Goal: Task Accomplishment & Management: Complete application form

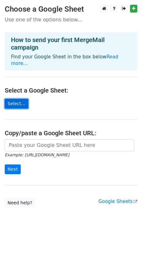
click at [19, 103] on link "Select..." at bounding box center [17, 104] width 24 height 10
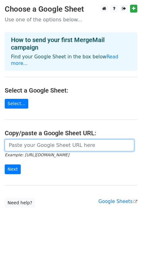
click at [42, 149] on input "url" at bounding box center [69, 145] width 129 height 12
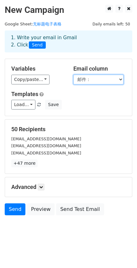
click at [95, 78] on select "邮件： code： 标题： part1 part2 part3 总和a 总和b 全总和 值" at bounding box center [98, 80] width 50 height 10
click at [73, 75] on select "邮件： code： 标题： part1 part2 part3 总和a 总和b 全总和 值" at bounding box center [98, 80] width 50 height 10
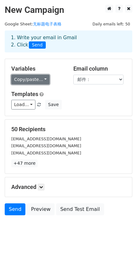
click at [36, 83] on link "Copy/paste..." at bounding box center [30, 80] width 38 height 10
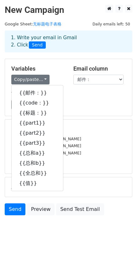
click at [26, 71] on h5 "Variables" at bounding box center [37, 68] width 53 height 7
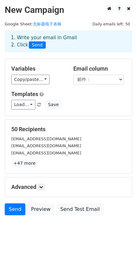
click at [26, 71] on h5 "Variables" at bounding box center [37, 68] width 53 height 7
copy div "Variables Copy/paste... {{邮件：}} {{code：}} {{标题：}} {{part1}} {{part2}} {{part3}}…"
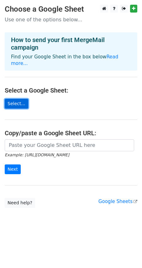
click at [15, 104] on link "Select..." at bounding box center [17, 104] width 24 height 10
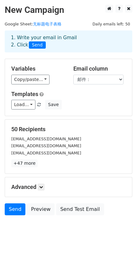
scroll to position [1, 0]
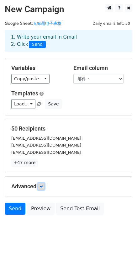
click at [43, 188] on icon at bounding box center [41, 186] width 4 height 4
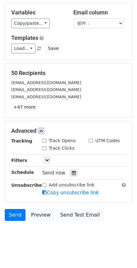
scroll to position [62, 0]
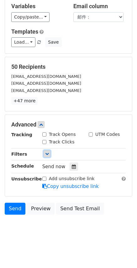
click at [45, 153] on icon at bounding box center [47, 154] width 4 height 4
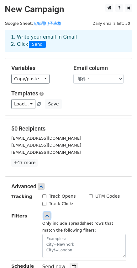
scroll to position [0, 0]
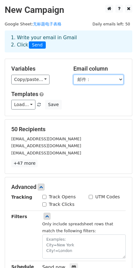
click at [91, 79] on select "邮件： code： 标题： part1 part2 part3 总和a 总和b 全总和 值" at bounding box center [98, 80] width 50 height 10
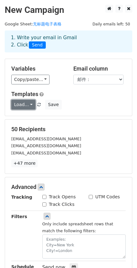
click at [28, 104] on link "Load..." at bounding box center [23, 105] width 24 height 10
click at [27, 104] on link "Load..." at bounding box center [23, 105] width 24 height 10
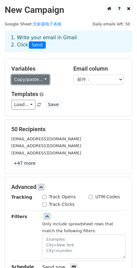
click at [37, 80] on link "Copy/paste..." at bounding box center [30, 80] width 38 height 10
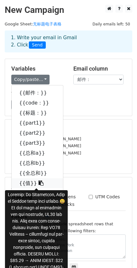
click at [26, 183] on link "{{值}}" at bounding box center [37, 183] width 51 height 10
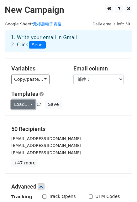
click at [26, 104] on link "Load..." at bounding box center [23, 105] width 24 height 10
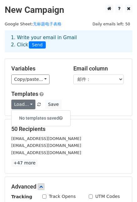
click at [47, 118] on h6 "No templates saved" at bounding box center [41, 118] width 59 height 10
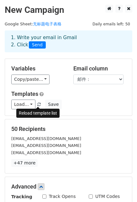
click at [37, 104] on span at bounding box center [38, 105] width 3 height 4
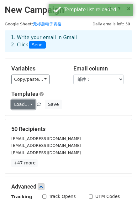
click at [15, 103] on link "Load..." at bounding box center [23, 105] width 24 height 10
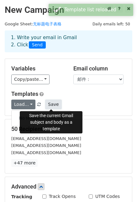
click at [51, 105] on button "Save" at bounding box center [53, 105] width 16 height 10
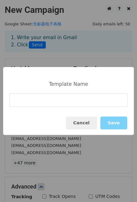
click at [66, 104] on input at bounding box center [68, 99] width 118 height 13
click at [47, 83] on div "Template Name" at bounding box center [68, 84] width 45 height 6
drag, startPoint x: 49, startPoint y: 83, endPoint x: 98, endPoint y: 87, distance: 49.7
click at [98, 87] on div "Template Name Cancel Save" at bounding box center [68, 101] width 131 height 68
copy div "Template Name"
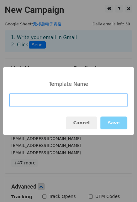
click at [44, 100] on input at bounding box center [68, 99] width 118 height 13
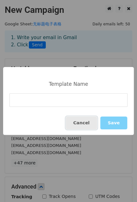
click at [91, 125] on button "Cancel" at bounding box center [81, 123] width 31 height 13
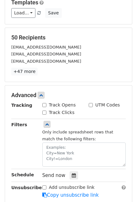
scroll to position [94, 0]
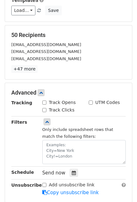
click at [44, 109] on input "Track Clicks" at bounding box center [44, 110] width 4 height 4
checkbox input "true"
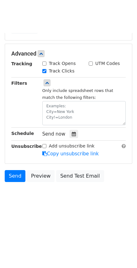
scroll to position [101, 0]
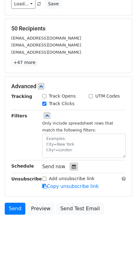
click at [77, 166] on div at bounding box center [74, 167] width 8 height 8
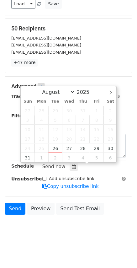
click at [46, 236] on body "New Campaign Daily emails left: 50 Google Sheet: 无标题电子表格 1. Write your email in…" at bounding box center [68, 73] width 137 height 339
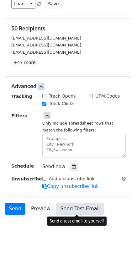
click at [84, 209] on link "Send Test Email" at bounding box center [80, 209] width 48 height 12
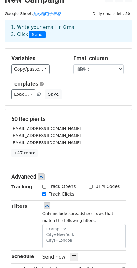
scroll to position [0, 0]
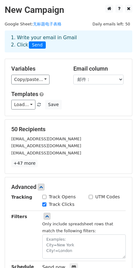
click at [36, 45] on span "Send" at bounding box center [37, 45] width 17 height 8
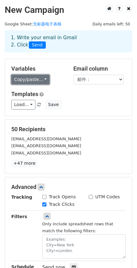
click at [29, 79] on link "Copy/paste..." at bounding box center [30, 80] width 38 height 10
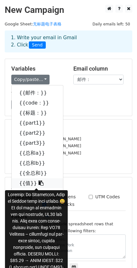
click at [25, 180] on link "{{值}}" at bounding box center [37, 183] width 51 height 10
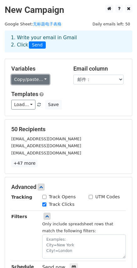
click at [32, 80] on link "Copy/paste..." at bounding box center [30, 80] width 38 height 10
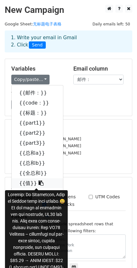
click at [24, 181] on link "{{值}}" at bounding box center [37, 183] width 51 height 10
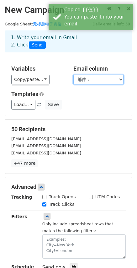
click at [104, 78] on select "邮件： code： 标题： part1 part2 part3 总和a 总和b 全总和 值" at bounding box center [98, 80] width 50 height 10
click at [73, 75] on select "邮件： code： 标题： part1 part2 part3 总和a 总和b 全总和 值" at bounding box center [98, 80] width 50 height 10
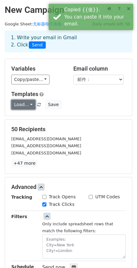
click at [18, 106] on link "Load..." at bounding box center [23, 105] width 24 height 10
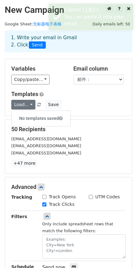
click at [91, 114] on div "Variables Copy/paste... {{邮件：}} {{code：}} {{标题：}} {{part1}} {{part2}} {{part3}}…" at bounding box center [68, 87] width 127 height 57
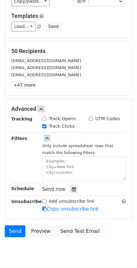
scroll to position [101, 0]
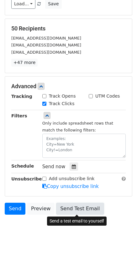
click at [73, 207] on link "Send Test Email" at bounding box center [80, 209] width 48 height 12
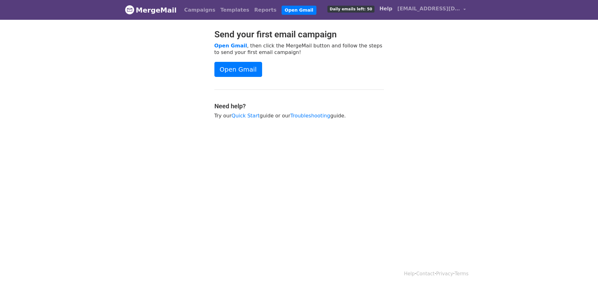
click at [395, 11] on link "Help" at bounding box center [386, 9] width 18 height 13
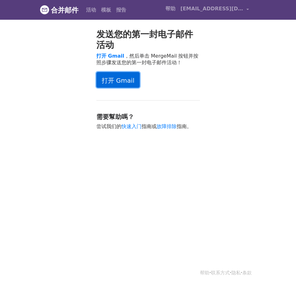
click at [121, 81] on font "打开 Gmail" at bounding box center [118, 81] width 33 height 8
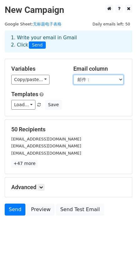
click at [84, 82] on select "邮件： code： 标题： part1 part2 part3 总和a 总和b 全总和 值" at bounding box center [98, 80] width 50 height 10
click at [85, 81] on select "邮件： code： 标题： part1 part2 part3 总和a 总和b 全总和 值" at bounding box center [98, 80] width 50 height 10
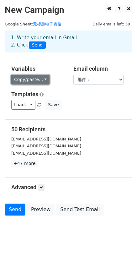
click at [37, 81] on link "Copy/paste..." at bounding box center [30, 80] width 38 height 10
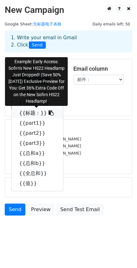
click at [31, 111] on link "{{标题：}}" at bounding box center [37, 113] width 51 height 10
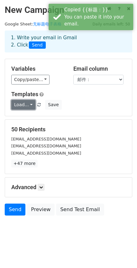
click at [27, 104] on link "Load..." at bounding box center [23, 105] width 24 height 10
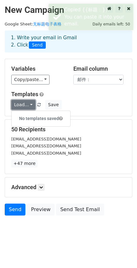
click at [31, 105] on link "Load..." at bounding box center [23, 105] width 24 height 10
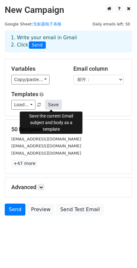
click at [48, 104] on button "Save" at bounding box center [53, 105] width 16 height 10
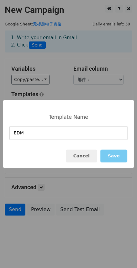
type input "EDM"
click at [112, 153] on button "Save" at bounding box center [113, 155] width 27 height 13
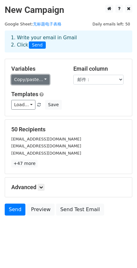
click at [32, 80] on link "Copy/paste..." at bounding box center [30, 80] width 38 height 10
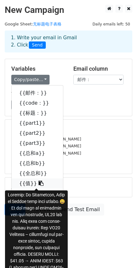
click at [26, 183] on link "{{值}}" at bounding box center [37, 183] width 51 height 10
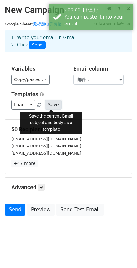
click at [53, 108] on button "Save" at bounding box center [53, 105] width 16 height 10
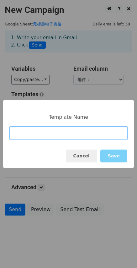
click at [23, 132] on input at bounding box center [68, 132] width 118 height 13
paste input "Early Access: Sofirn's New HS22 Headlamp Just Dropped! (Save 50% Today) Exclusi…"
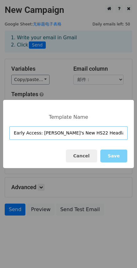
scroll to position [0, 230]
type input "Early Access: Sofirn's New HS22 Headlamp Just Dropped! (Save 50% Today) Exclusi…"
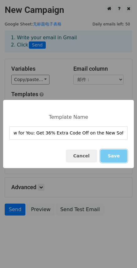
click at [112, 157] on button "Save" at bounding box center [113, 155] width 27 height 13
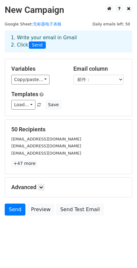
scroll to position [1, 0]
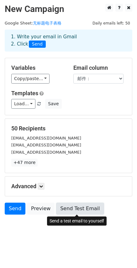
click at [72, 204] on link "Send Test Email" at bounding box center [80, 208] width 48 height 12
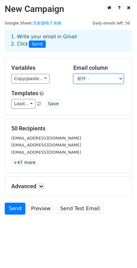
click at [94, 79] on select "邮件： code： 标题： part1 part2 part3 总和a 总和b 全总和 值" at bounding box center [98, 79] width 50 height 10
click at [94, 78] on select "邮件： code： 标题： part1 part2 part3 总和a 总和b 全总和 值" at bounding box center [98, 79] width 50 height 10
drag, startPoint x: 74, startPoint y: 67, endPoint x: 109, endPoint y: 67, distance: 35.5
click at [109, 67] on h5 "Email column" at bounding box center [99, 67] width 53 height 7
copy h5 "Email column"
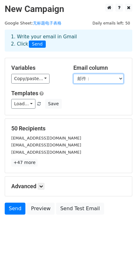
click at [96, 78] on select "邮件： code： 标题： part1 part2 part3 总和a 总和b 全总和 值" at bounding box center [98, 79] width 50 height 10
click at [73, 74] on select "邮件： code： 标题： part1 part2 part3 总和a 总和b 全总和 值" at bounding box center [98, 79] width 50 height 10
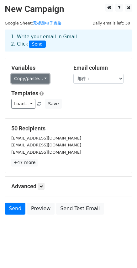
click at [42, 81] on link "Copy/paste..." at bounding box center [30, 79] width 38 height 10
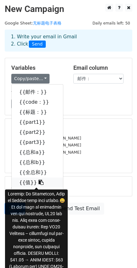
click at [39, 182] on icon at bounding box center [41, 181] width 5 height 5
copy h5 "Email column"
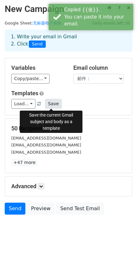
click at [52, 105] on button "Save" at bounding box center [53, 104] width 16 height 10
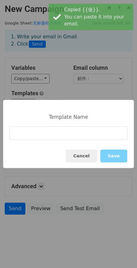
click at [63, 136] on input at bounding box center [68, 132] width 118 height 13
type input "{{值}}"
click at [52, 135] on input "{{值}}" at bounding box center [68, 132] width 118 height 13
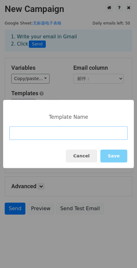
click at [63, 136] on input at bounding box center [68, 132] width 118 height 13
click at [51, 135] on input at bounding box center [68, 132] width 118 height 13
paste input "Early Access: Sofirn's New HS22 Headlamp Just Dropped! (Save 50% Today) Exclusi…"
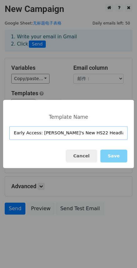
scroll to position [0, 230]
type input "Early Access: Sofirn's New HS22 Headlamp Just Dropped! (Save 50% Today) Exclusi…"
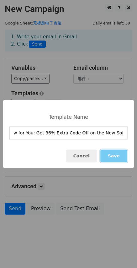
click at [121, 160] on button "Save" at bounding box center [113, 155] width 27 height 13
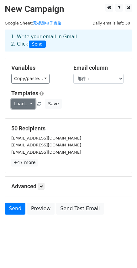
click at [32, 103] on link "Load..." at bounding box center [23, 104] width 24 height 10
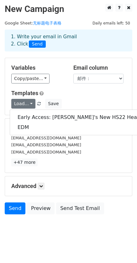
click at [80, 137] on div "[EMAIL_ADDRESS][DOMAIN_NAME]" at bounding box center [69, 137] width 124 height 7
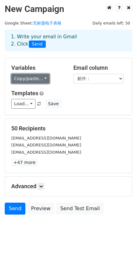
click at [43, 81] on link "Copy/paste..." at bounding box center [30, 79] width 38 height 10
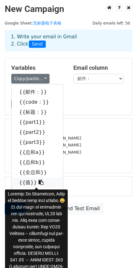
click at [39, 182] on icon at bounding box center [41, 181] width 5 height 5
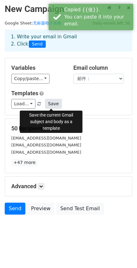
click at [54, 102] on button "Save" at bounding box center [53, 104] width 16 height 10
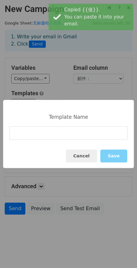
type input "{{值}}"
click at [60, 139] on input "{{值}}" at bounding box center [68, 132] width 118 height 13
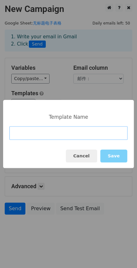
click at [22, 139] on input at bounding box center [68, 132] width 118 height 13
paste input "Early Access: [PERSON_NAME] New HS22 Headlamp Just Dropped! (Save 50% [DATE]) E…"
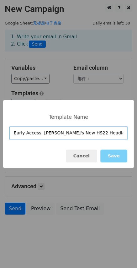
scroll to position [0, 230]
type input "Early Access: [PERSON_NAME] New HS22 Headlamp Just Dropped! (Save 50% [DATE]) E…"
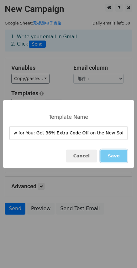
click at [117, 156] on button "Save" at bounding box center [113, 155] width 27 height 13
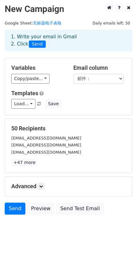
click at [54, 37] on div "1. Write your email in Gmail 2. Click Send" at bounding box center [68, 40] width 125 height 14
click at [72, 38] on div "1. Write your email in Gmail 2. Click Send" at bounding box center [68, 40] width 125 height 14
click at [86, 96] on h5 "Templates" at bounding box center [68, 93] width 115 height 7
click at [37, 45] on span "Send" at bounding box center [37, 44] width 17 height 8
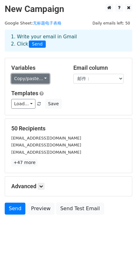
click at [41, 78] on link "Copy/paste..." at bounding box center [30, 79] width 38 height 10
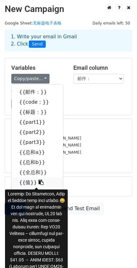
click at [26, 181] on link "{{值}}" at bounding box center [37, 182] width 51 height 10
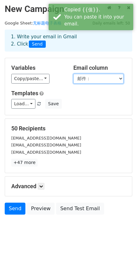
click at [97, 82] on select "邮件： code： 标题： part1 part2 part3 总和a 总和b 全总和 值" at bounding box center [98, 79] width 50 height 10
click at [73, 74] on select "邮件： code： 标题： part1 part2 part3 总和a 总和b 全总和 值" at bounding box center [98, 79] width 50 height 10
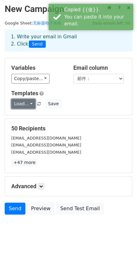
click at [21, 102] on link "Load..." at bounding box center [23, 104] width 24 height 10
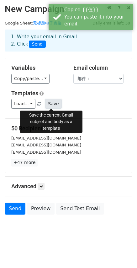
click at [52, 104] on button "Save" at bounding box center [53, 104] width 16 height 10
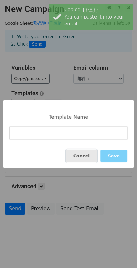
click at [77, 154] on button "Cancel" at bounding box center [81, 155] width 31 height 13
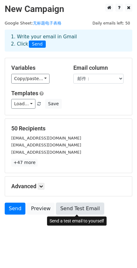
click at [76, 207] on link "Send Test Email" at bounding box center [80, 208] width 48 height 12
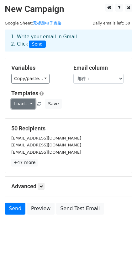
click at [17, 105] on link "Load..." at bounding box center [23, 104] width 24 height 10
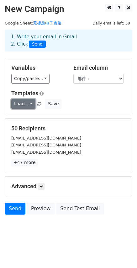
click at [22, 103] on link "Load..." at bounding box center [23, 104] width 24 height 10
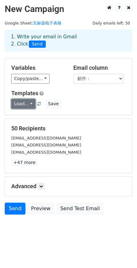
click at [23, 104] on link "Load..." at bounding box center [23, 104] width 24 height 10
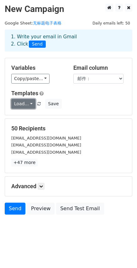
click at [24, 102] on link "Load..." at bounding box center [23, 104] width 24 height 10
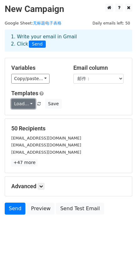
click at [23, 99] on link "Load..." at bounding box center [23, 104] width 24 height 10
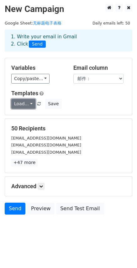
click at [19, 102] on link "Load..." at bounding box center [23, 104] width 24 height 10
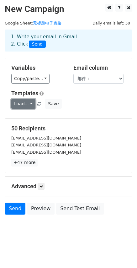
click at [25, 104] on link "Load..." at bounding box center [23, 104] width 24 height 10
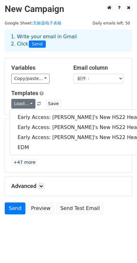
click at [97, 96] on h5 "Templates" at bounding box center [68, 93] width 115 height 7
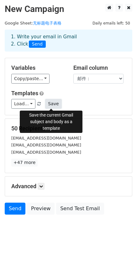
click at [56, 105] on button "Save" at bounding box center [53, 104] width 16 height 10
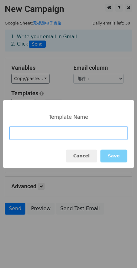
click at [29, 135] on input at bounding box center [68, 132] width 118 height 13
type input "EDM1"
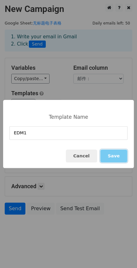
click at [121, 152] on button "Save" at bounding box center [113, 155] width 27 height 13
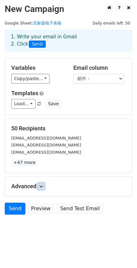
click at [45, 187] on link at bounding box center [41, 186] width 7 height 7
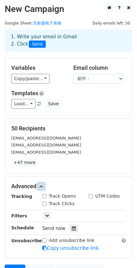
click at [45, 187] on link at bounding box center [41, 186] width 7 height 7
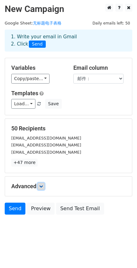
click at [43, 185] on icon at bounding box center [41, 186] width 4 height 4
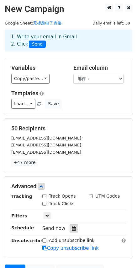
click at [70, 228] on div at bounding box center [74, 228] width 8 height 8
click at [92, 144] on div "[EMAIL_ADDRESS][DOMAIN_NAME]" at bounding box center [69, 144] width 124 height 7
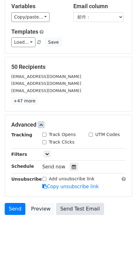
scroll to position [63, 0]
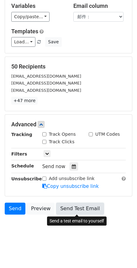
click at [76, 209] on link "Send Test Email" at bounding box center [80, 208] width 48 height 12
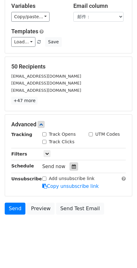
click at [74, 168] on icon at bounding box center [74, 166] width 4 height 4
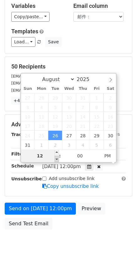
type input "2025-08-26 11:00"
type input "11"
click at [58, 158] on span at bounding box center [57, 159] width 4 height 6
type input "2025-08-26 12:00"
type input "12"
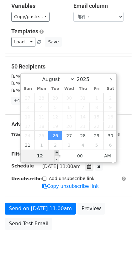
click at [58, 152] on div "August September October November December 2025 Sun Mon Tue Wed Thu Fri Sat 27 …" at bounding box center [68, 118] width 97 height 90
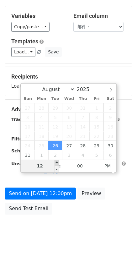
type input "2025-08-26 13:00"
click at [59, 163] on span at bounding box center [57, 162] width 4 height 6
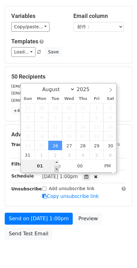
scroll to position [63, 0]
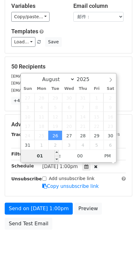
click at [46, 156] on input "01" at bounding box center [40, 155] width 38 height 13
type input "9"
type input "2025-08-26 10:27"
type input "10"
type input "27"
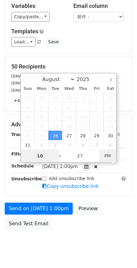
click at [104, 155] on span "PM" at bounding box center [107, 155] width 17 height 13
click at [104, 155] on div "August September October November December 2025 Sun Mon Tue Wed Thu Fri Sat 27 …" at bounding box center [68, 118] width 97 height 90
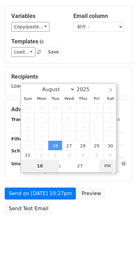
scroll to position [53, 0]
type input "2025-08-26 10:27"
click at [108, 168] on span "PM" at bounding box center [107, 165] width 17 height 13
click at [44, 165] on input "10" at bounding box center [40, 165] width 38 height 13
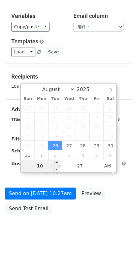
click at [44, 154] on span "Tue, Aug 26, 10:27am" at bounding box center [61, 151] width 39 height 6
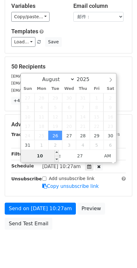
click at [46, 158] on input "10" at bounding box center [40, 155] width 38 height 13
type input "1"
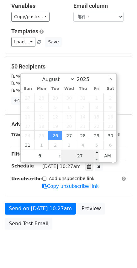
type input "10"
click at [74, 155] on input "27" at bounding box center [80, 155] width 38 height 13
click at [97, 160] on span at bounding box center [97, 159] width 4 height 6
type input "27"
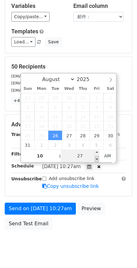
click at [98, 158] on span at bounding box center [97, 159] width 4 height 6
type input "2025-08-26 10:32"
type input "32"
click at [98, 154] on span at bounding box center [97, 152] width 4 height 6
type input "2025-08-26 10:37"
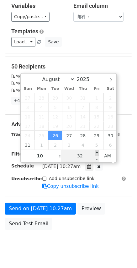
type input "37"
click at [98, 154] on span at bounding box center [97, 152] width 4 height 6
type input "2025-08-26 10:42"
type input "42"
click at [98, 154] on span at bounding box center [97, 152] width 4 height 6
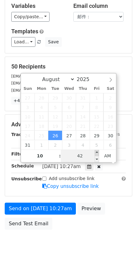
type input "2025-08-26 10:47"
type input "47"
click at [98, 154] on span at bounding box center [97, 152] width 4 height 6
type input "2025-08-26 10:52"
type input "52"
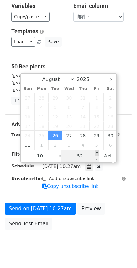
click at [98, 154] on span at bounding box center [97, 152] width 4 height 6
type input "2025-08-26 10:57"
type input "57"
click at [98, 154] on span at bounding box center [97, 152] width 4 height 6
type input "2025-08-26 11:00"
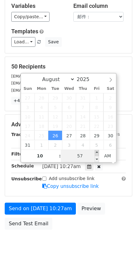
type input "11"
type input "00"
click at [98, 154] on span at bounding box center [97, 152] width 4 height 6
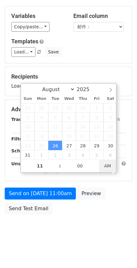
scroll to position [53, 0]
type input "2025-09-06 11:00"
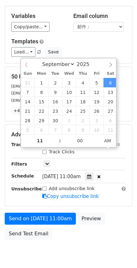
select select "7"
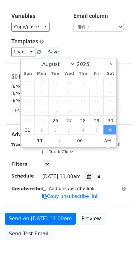
click at [29, 67] on div "August September October November December 2025" at bounding box center [68, 63] width 95 height 11
type input "2025-08-26 11:00"
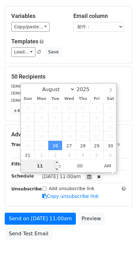
type input "9"
type input "2025-08-26 21:00"
type input "09"
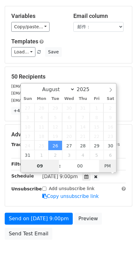
click at [105, 169] on span "PM" at bounding box center [107, 165] width 17 height 13
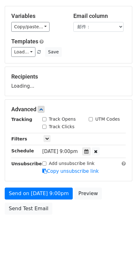
click at [63, 227] on body "New Campaign Daily emails left: 50 Google Sheet: 无标题电子表格 1. Write your email in…" at bounding box center [68, 97] width 137 height 291
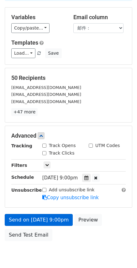
scroll to position [78, 0]
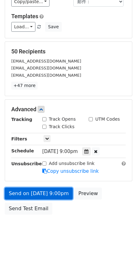
click at [50, 194] on link "Send on Aug 26 at 9:00pm" at bounding box center [39, 193] width 68 height 12
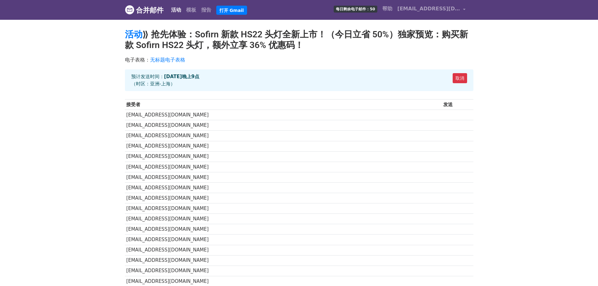
click at [171, 60] on font "无标题电子表格" at bounding box center [167, 60] width 35 height 6
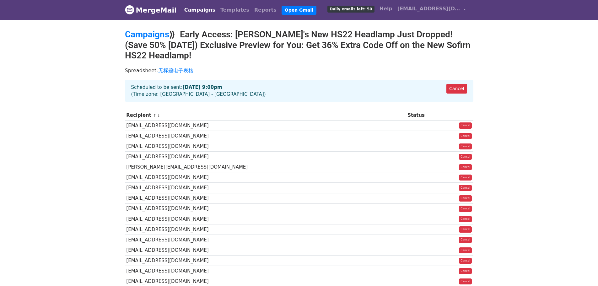
click at [406, 115] on th "Status" at bounding box center [423, 115] width 35 height 10
click at [149, 33] on link "Campaigns" at bounding box center [147, 34] width 44 height 10
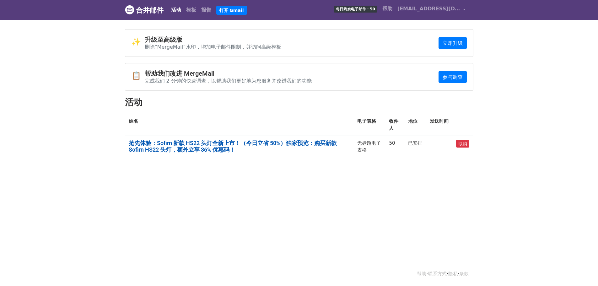
click at [269, 143] on font "抢先体验：Sofirn 新款 HS22 头灯全新上市！（今日立省 50%）独家预览：购买新款 Sofirn HS22 头灯，额外立享 36% 优惠码！" at bounding box center [233, 146] width 208 height 13
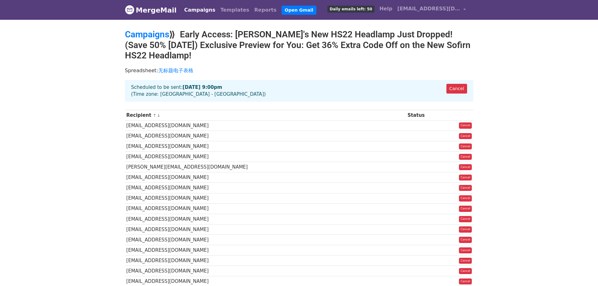
drag, startPoint x: 556, startPoint y: 0, endPoint x: 486, endPoint y: 117, distance: 135.8
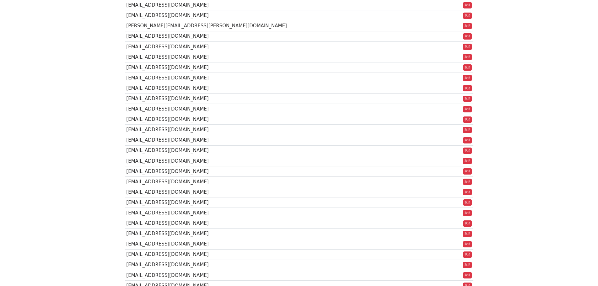
scroll to position [398, 0]
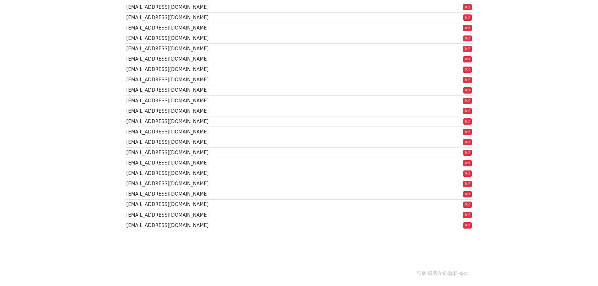
click at [155, 204] on font "[EMAIL_ADDRESS][DOMAIN_NAME]" at bounding box center [167, 204] width 82 height 6
click at [157, 205] on font "[EMAIL_ADDRESS][DOMAIN_NAME]" at bounding box center [167, 204] width 82 height 6
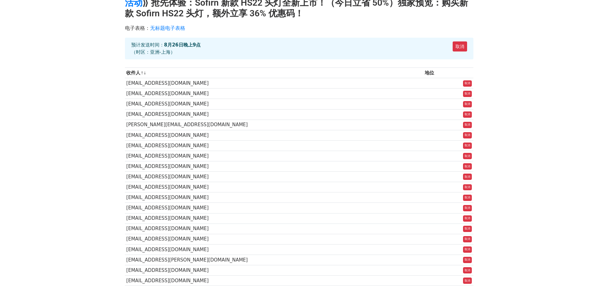
scroll to position [0, 0]
